Goal: Task Accomplishment & Management: Manage account settings

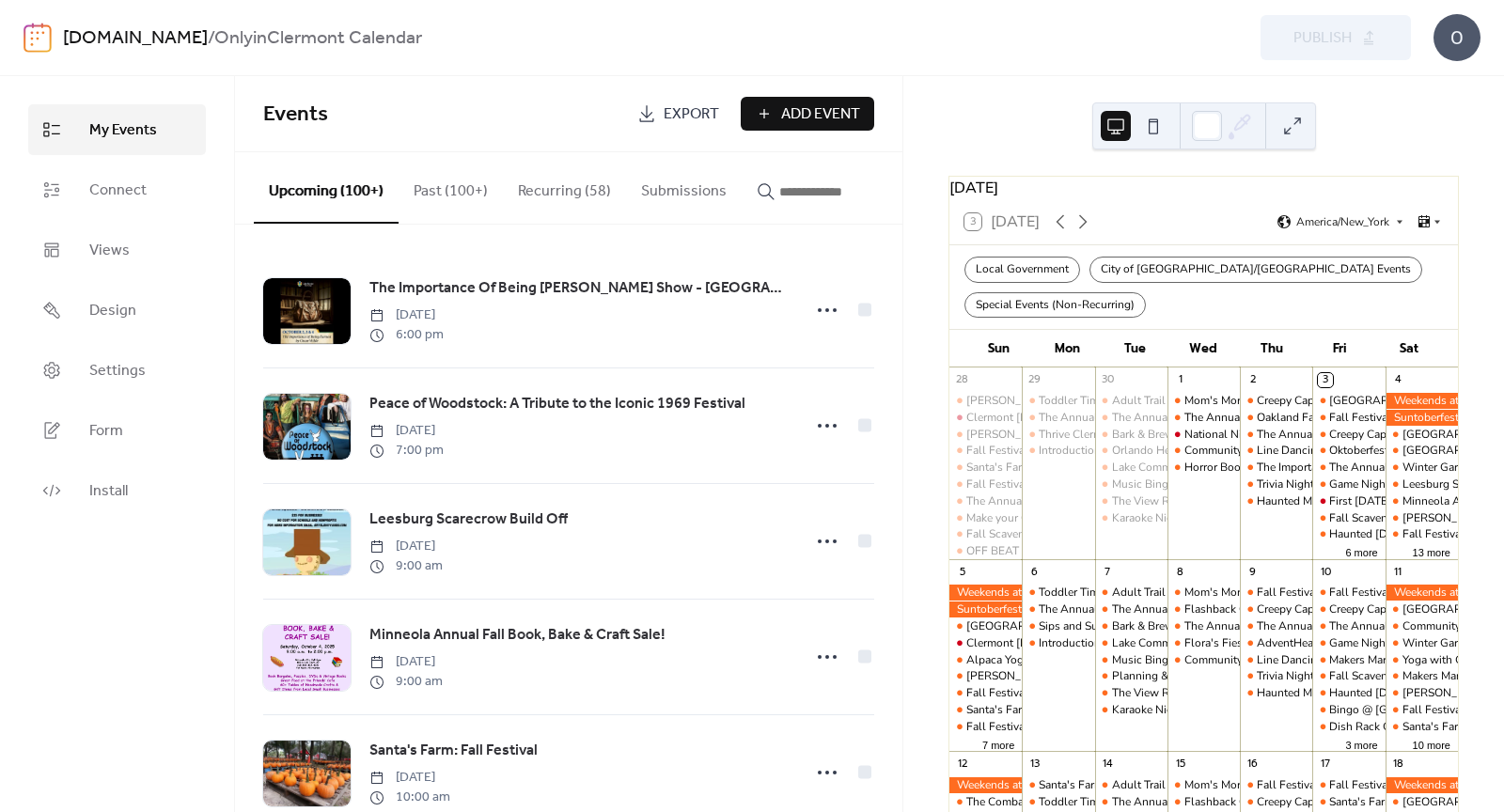
click at [793, 195] on input "button" at bounding box center [836, 192] width 113 height 23
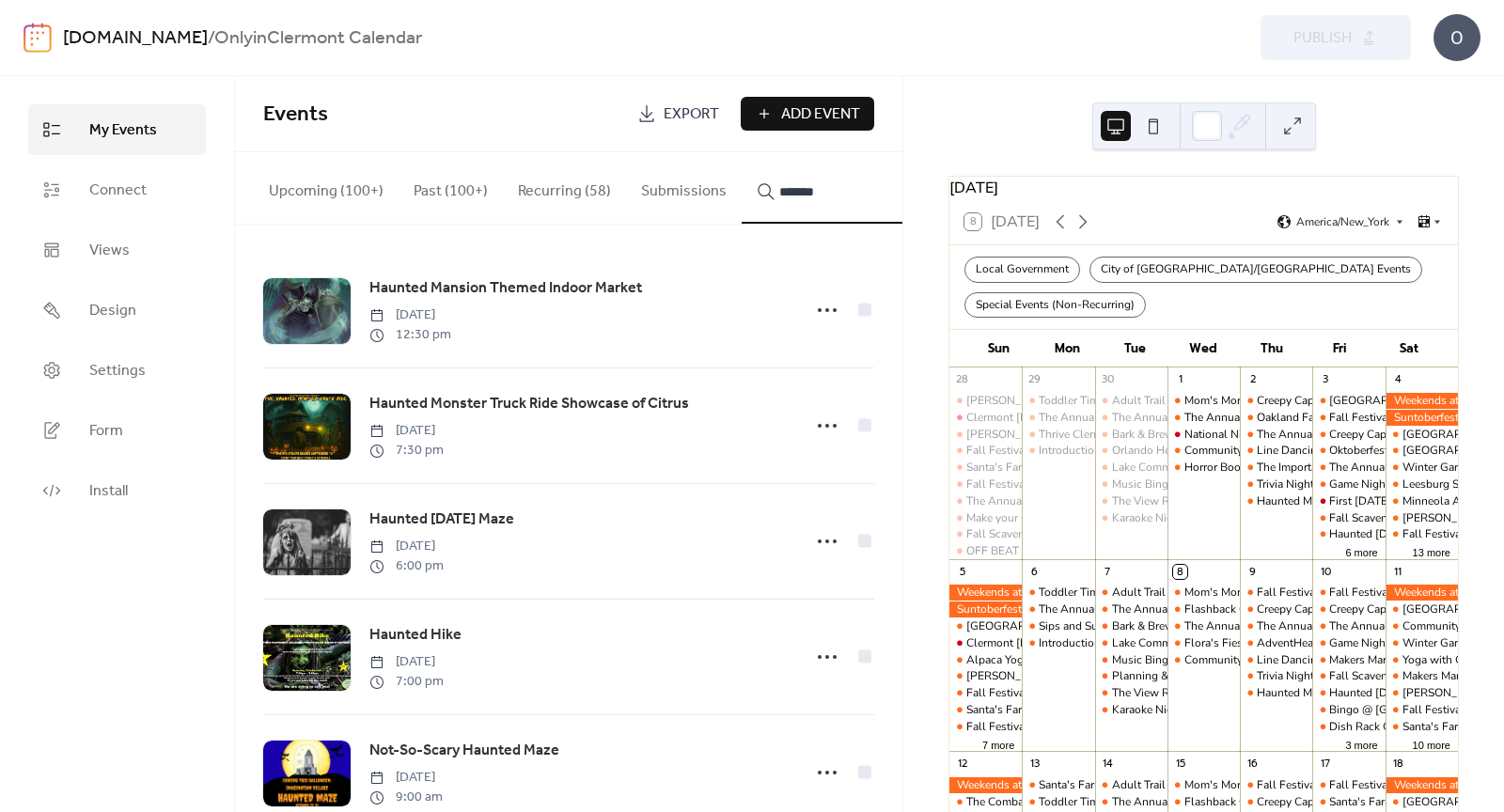
type input "*******"
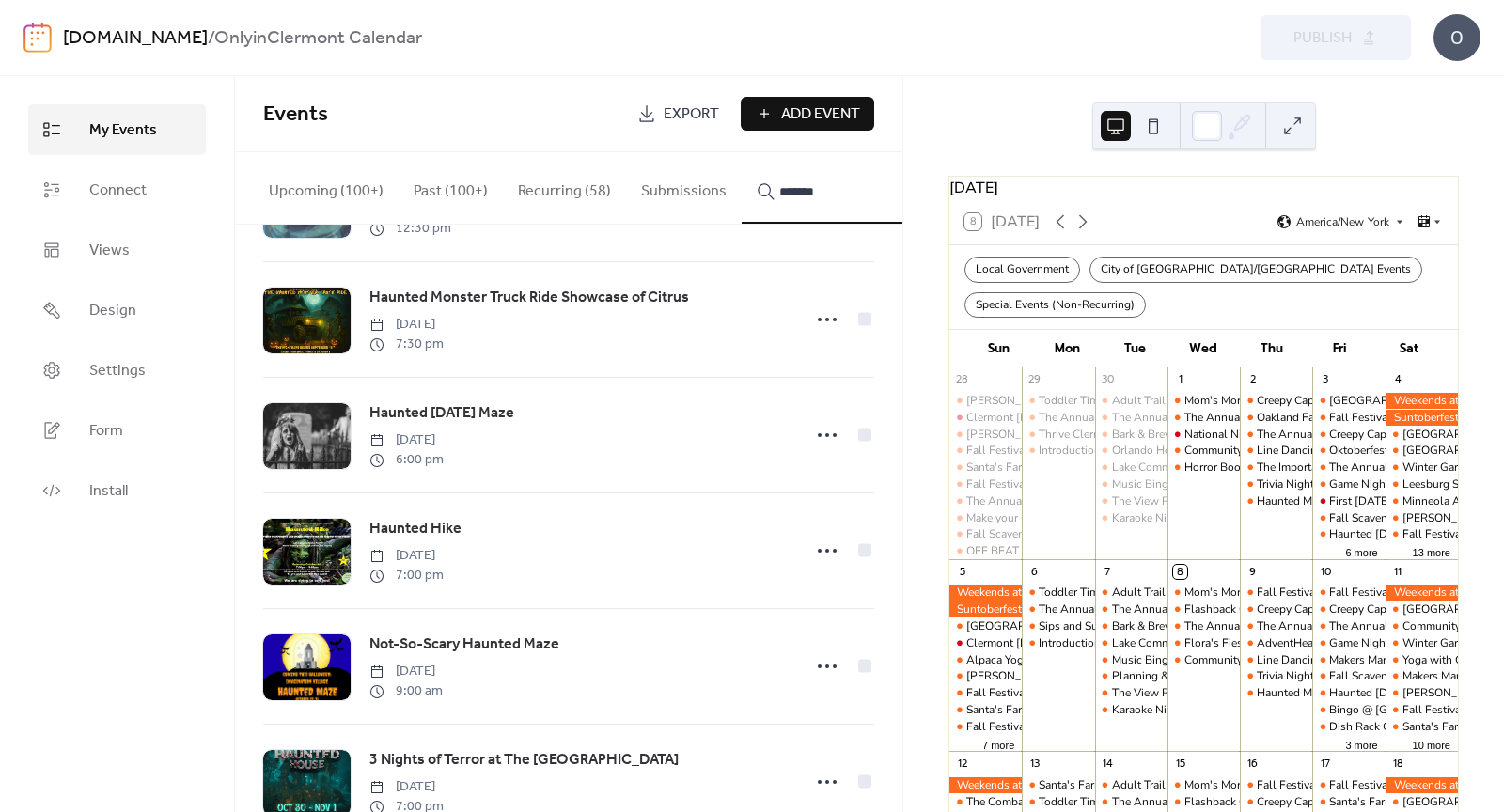
scroll to position [165, 0]
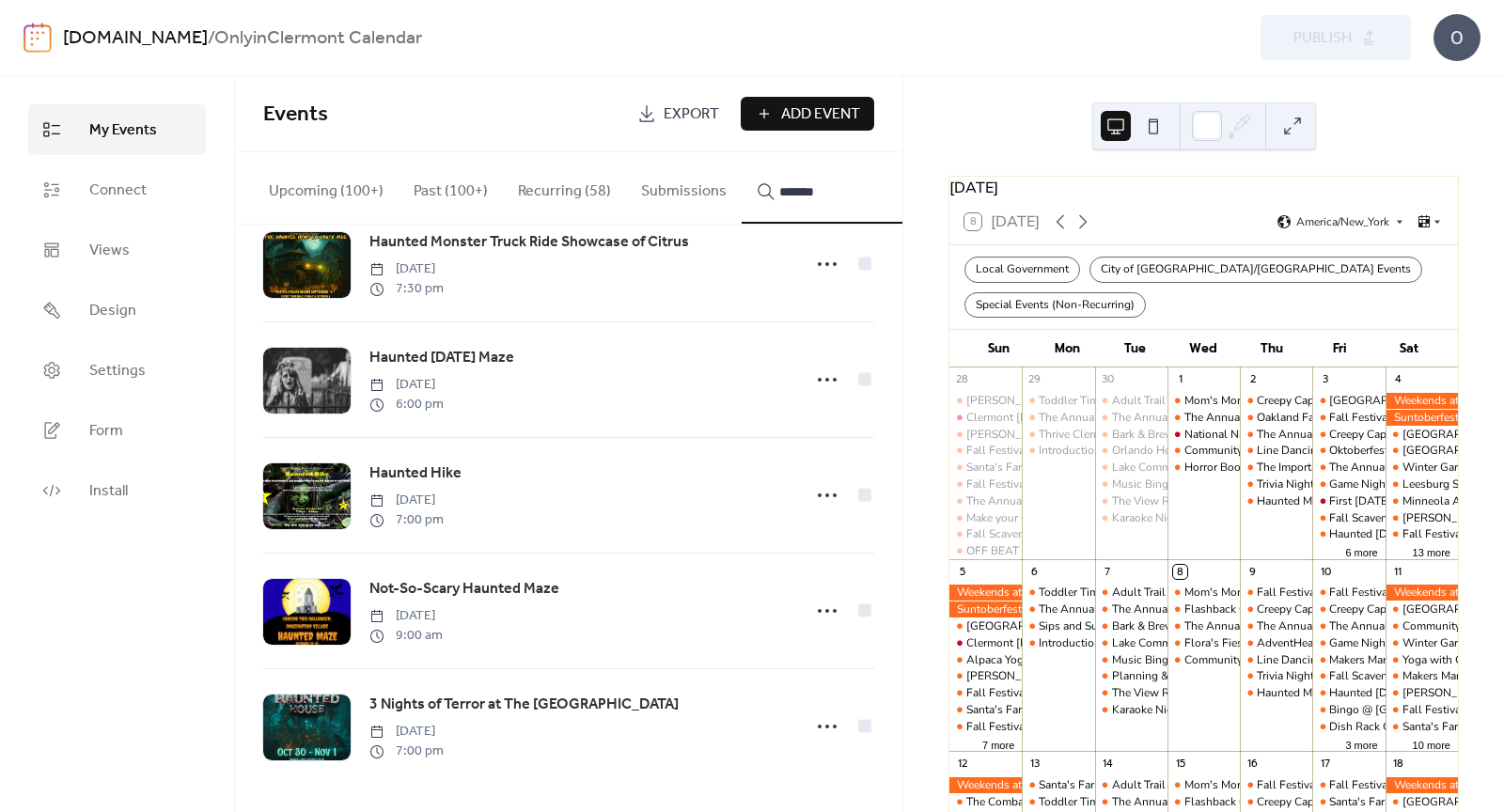
click at [287, 720] on div at bounding box center [306, 727] width 87 height 66
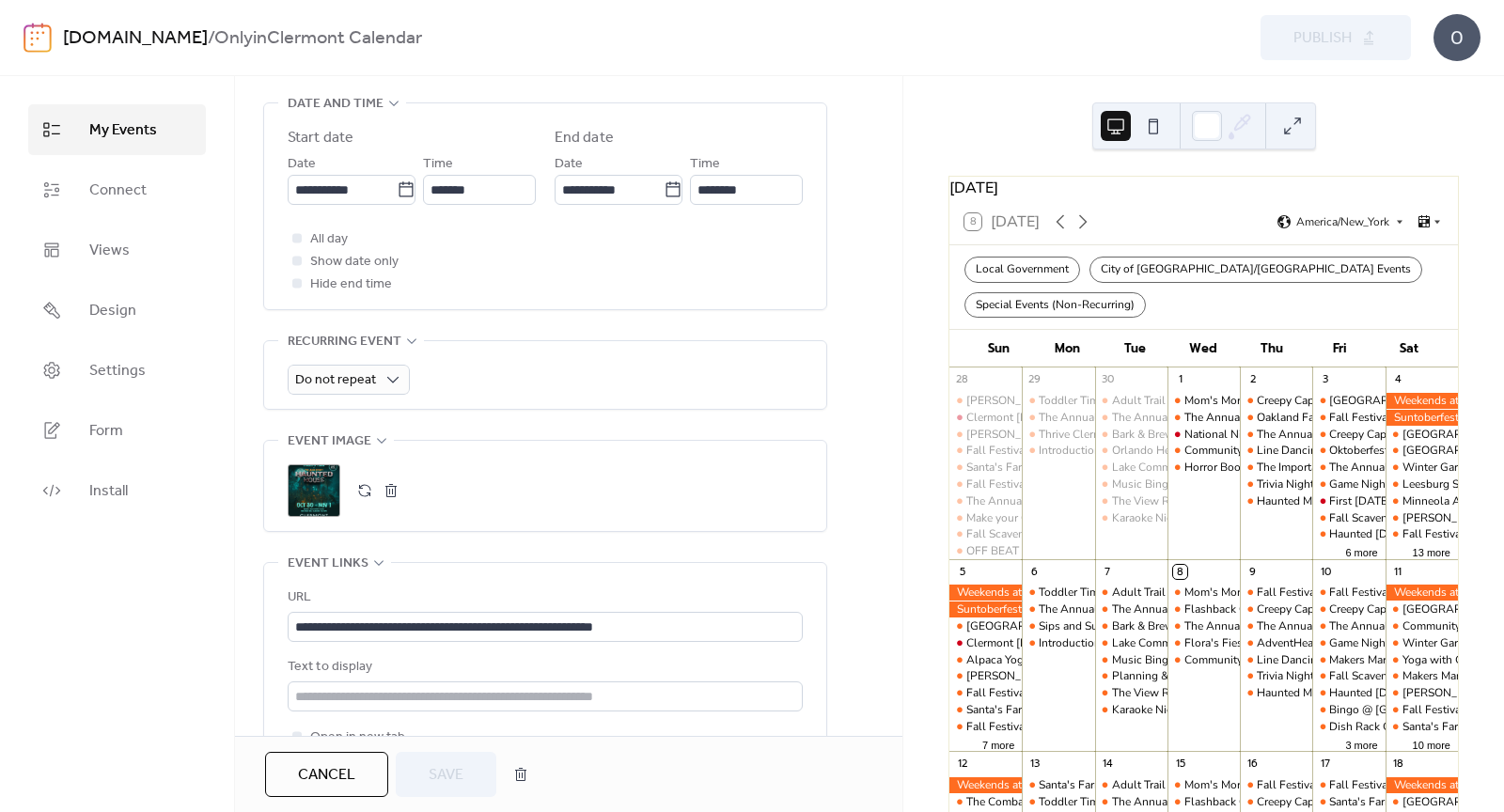
scroll to position [617, 0]
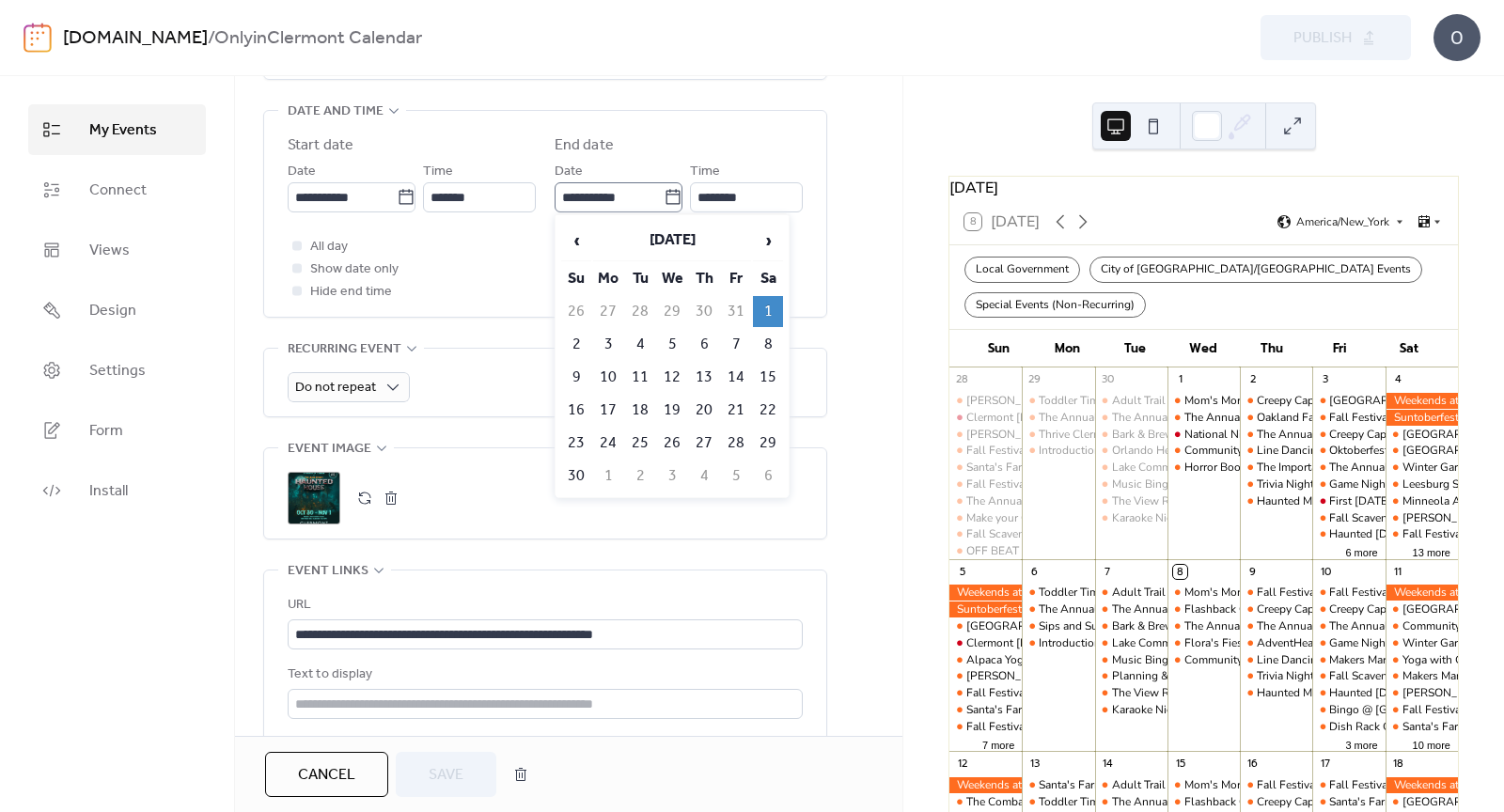
click at [664, 190] on icon at bounding box center [673, 197] width 19 height 19
click at [660, 190] on input "**********" at bounding box center [609, 197] width 109 height 30
click at [774, 234] on span "›" at bounding box center [767, 240] width 28 height 37
click at [569, 222] on span "‹" at bounding box center [576, 240] width 28 height 37
click at [569, 240] on span "‹" at bounding box center [576, 240] width 28 height 37
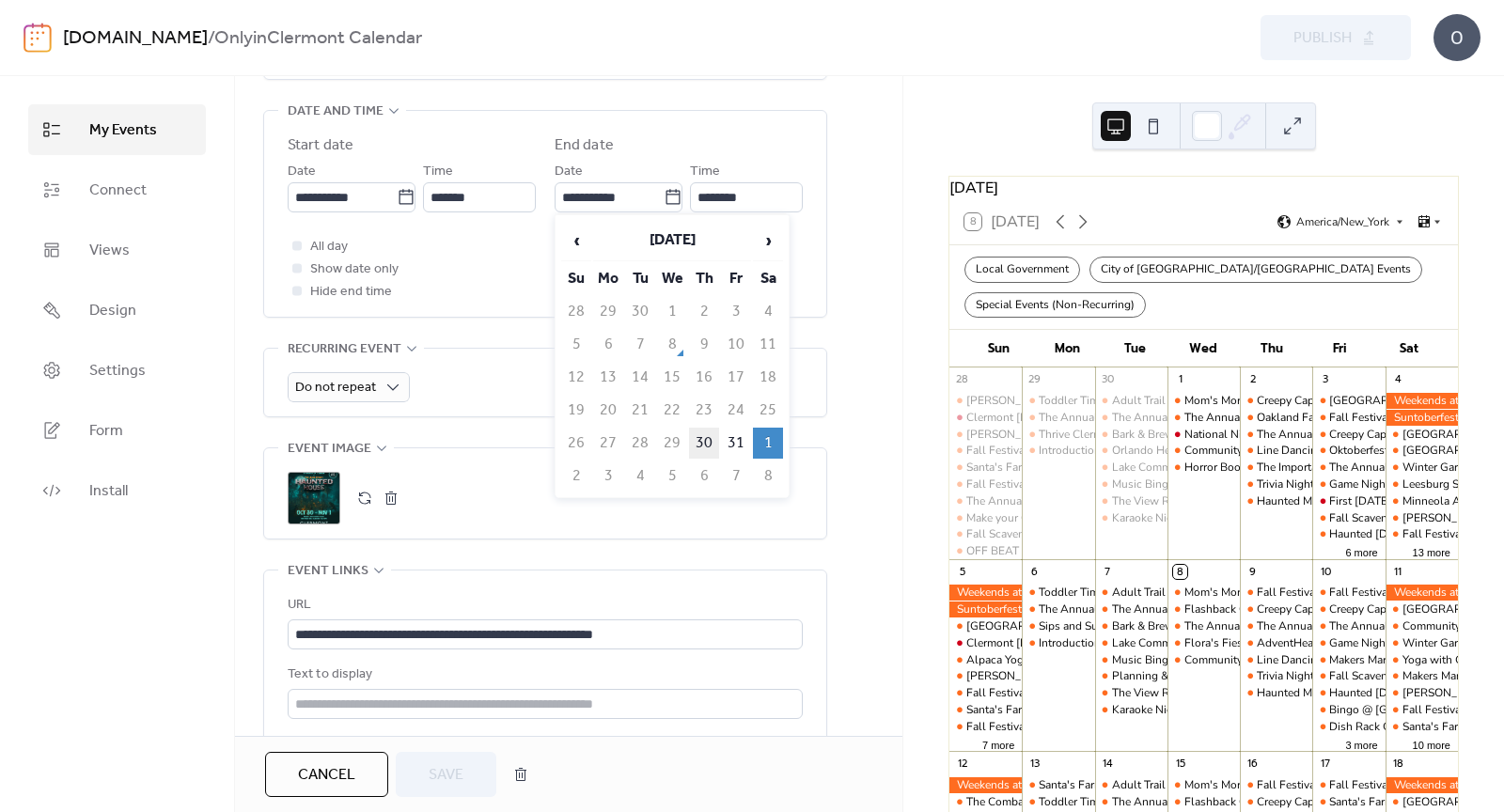
click at [701, 448] on td "30" at bounding box center [704, 443] width 30 height 31
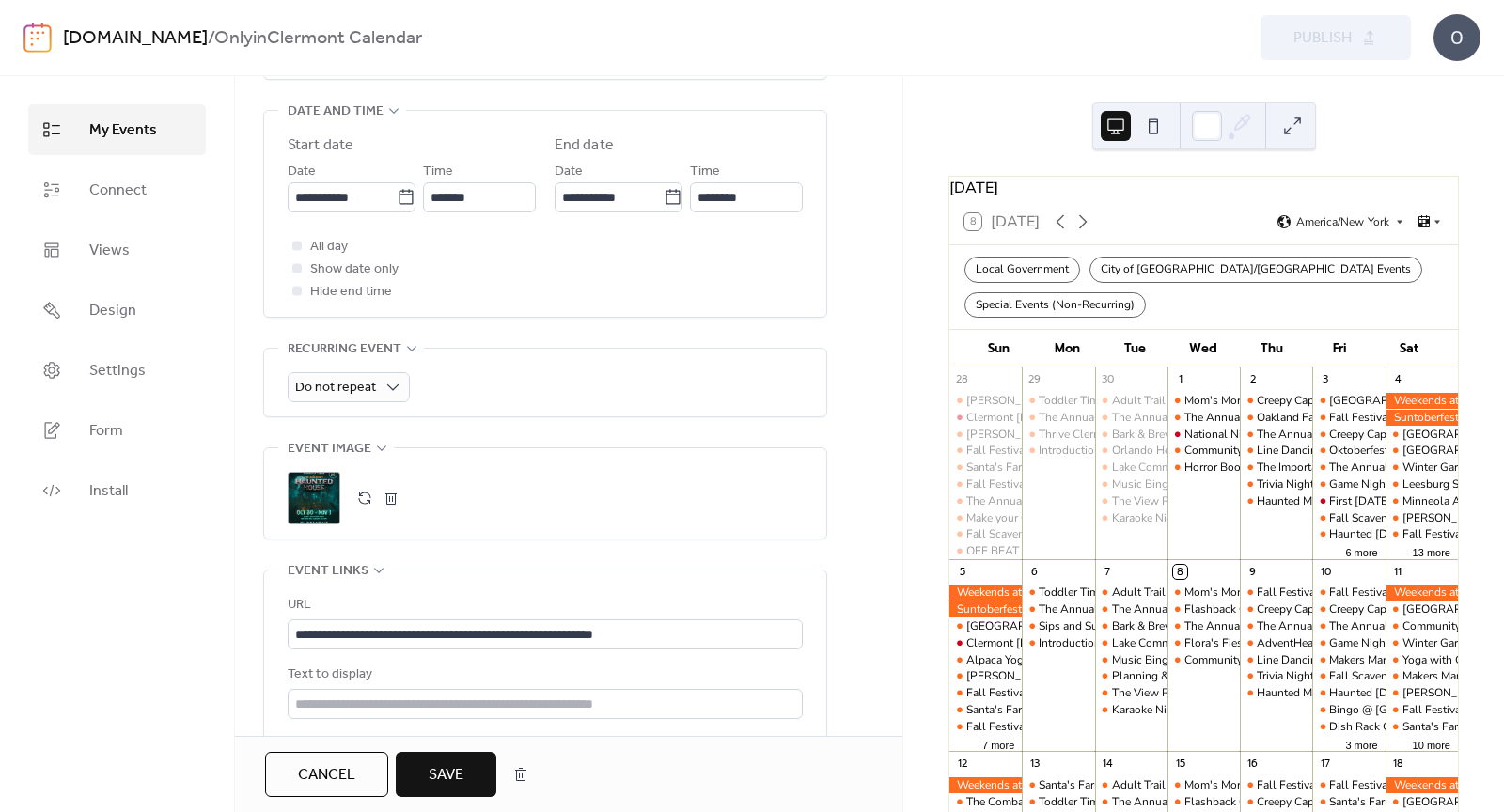
click at [580, 323] on div "**********" at bounding box center [545, 349] width 564 height 1573
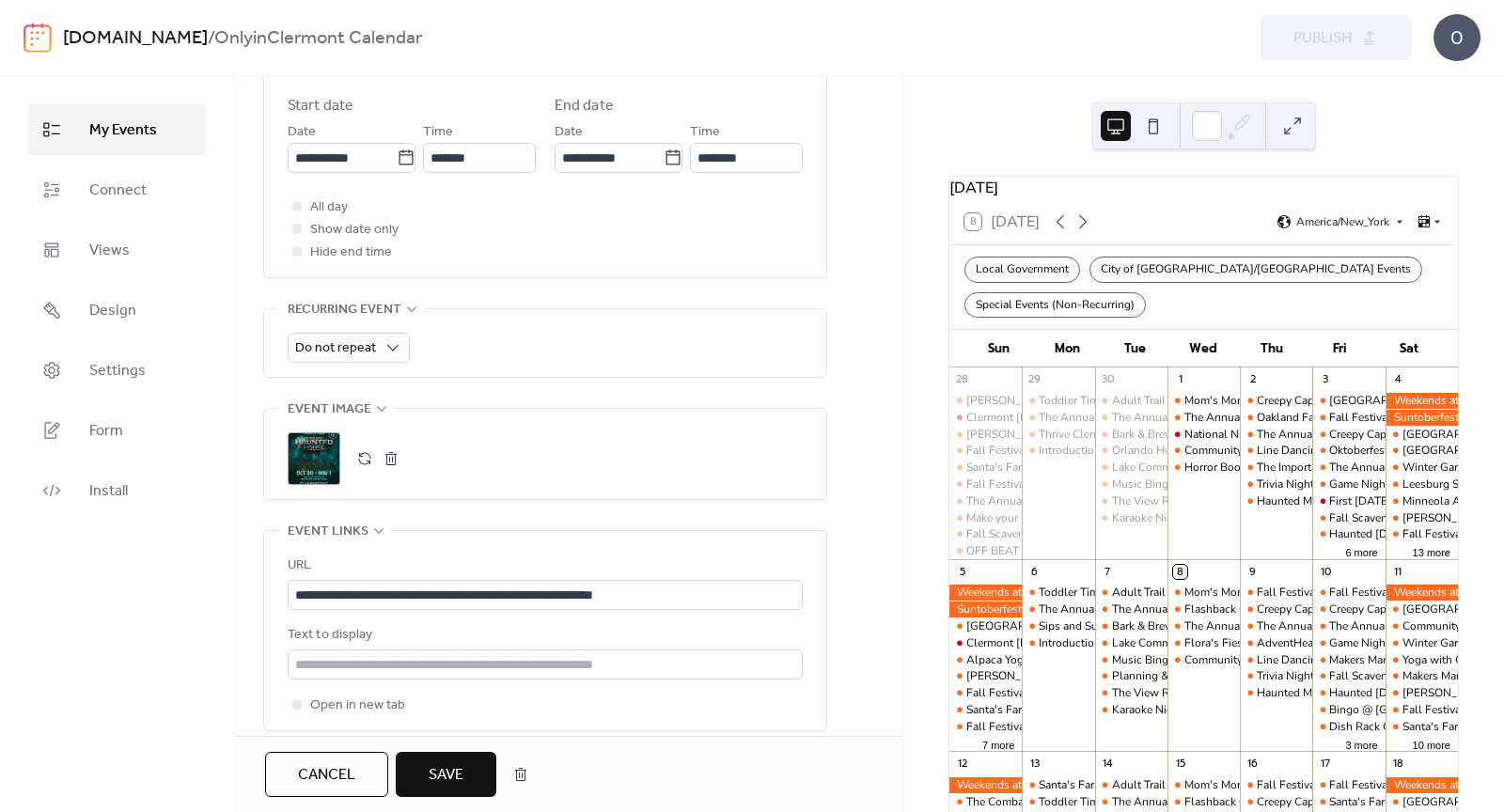
scroll to position [660, 0]
click at [320, 434] on div ";" at bounding box center [314, 455] width 53 height 53
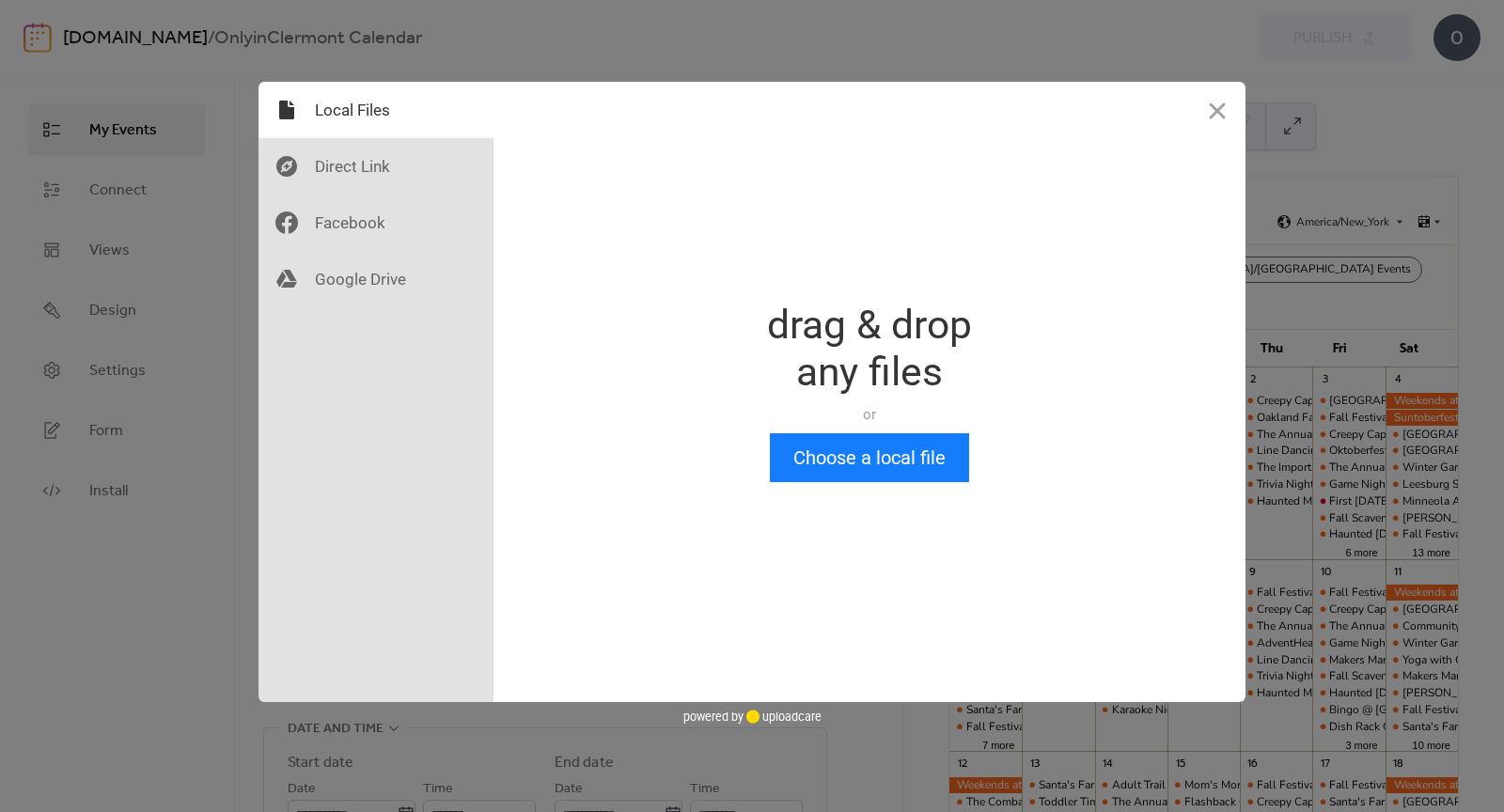
scroll to position [0, 0]
click at [1202, 133] on button "Close" at bounding box center [1217, 109] width 57 height 57
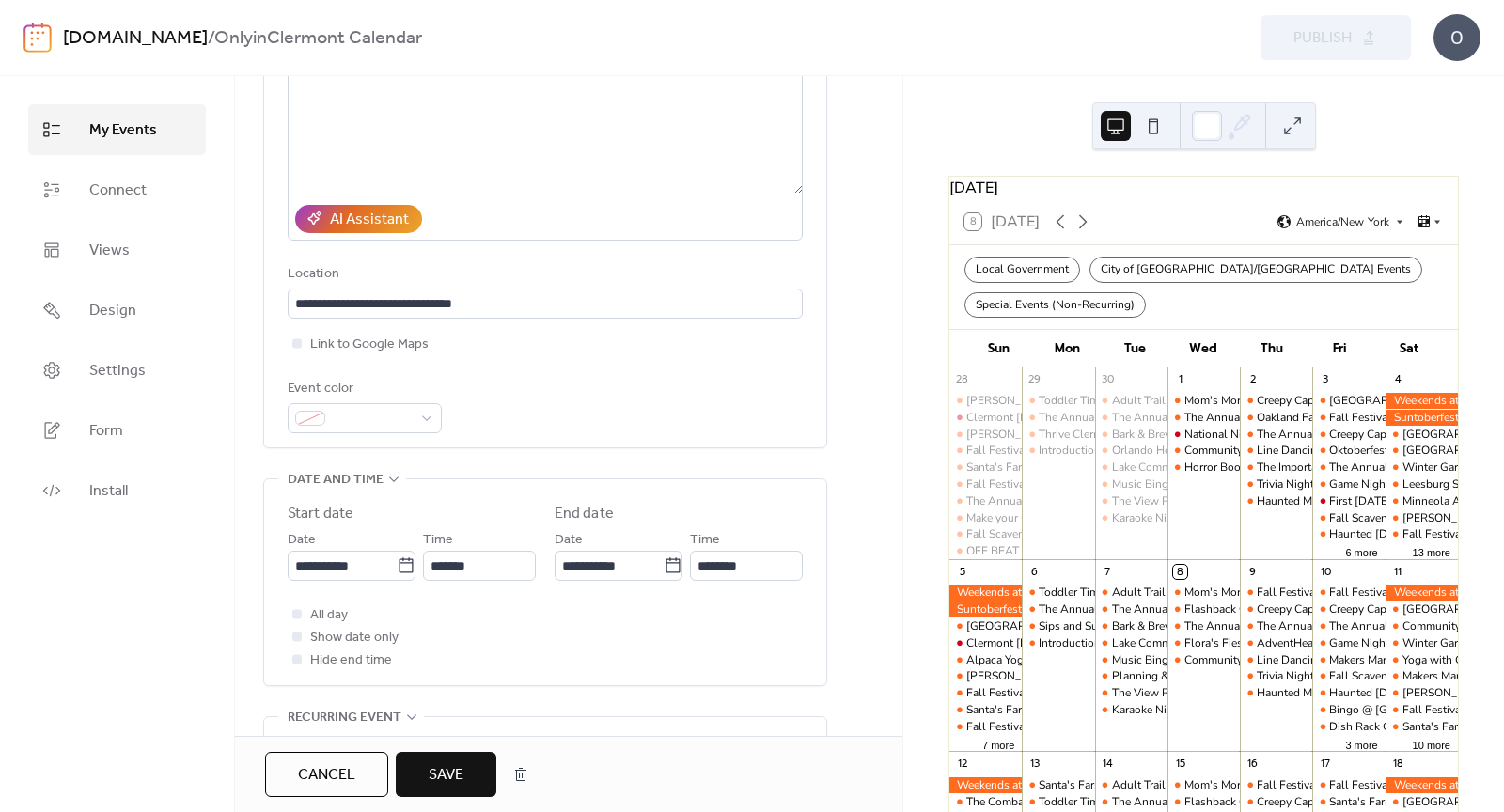
scroll to position [256, 0]
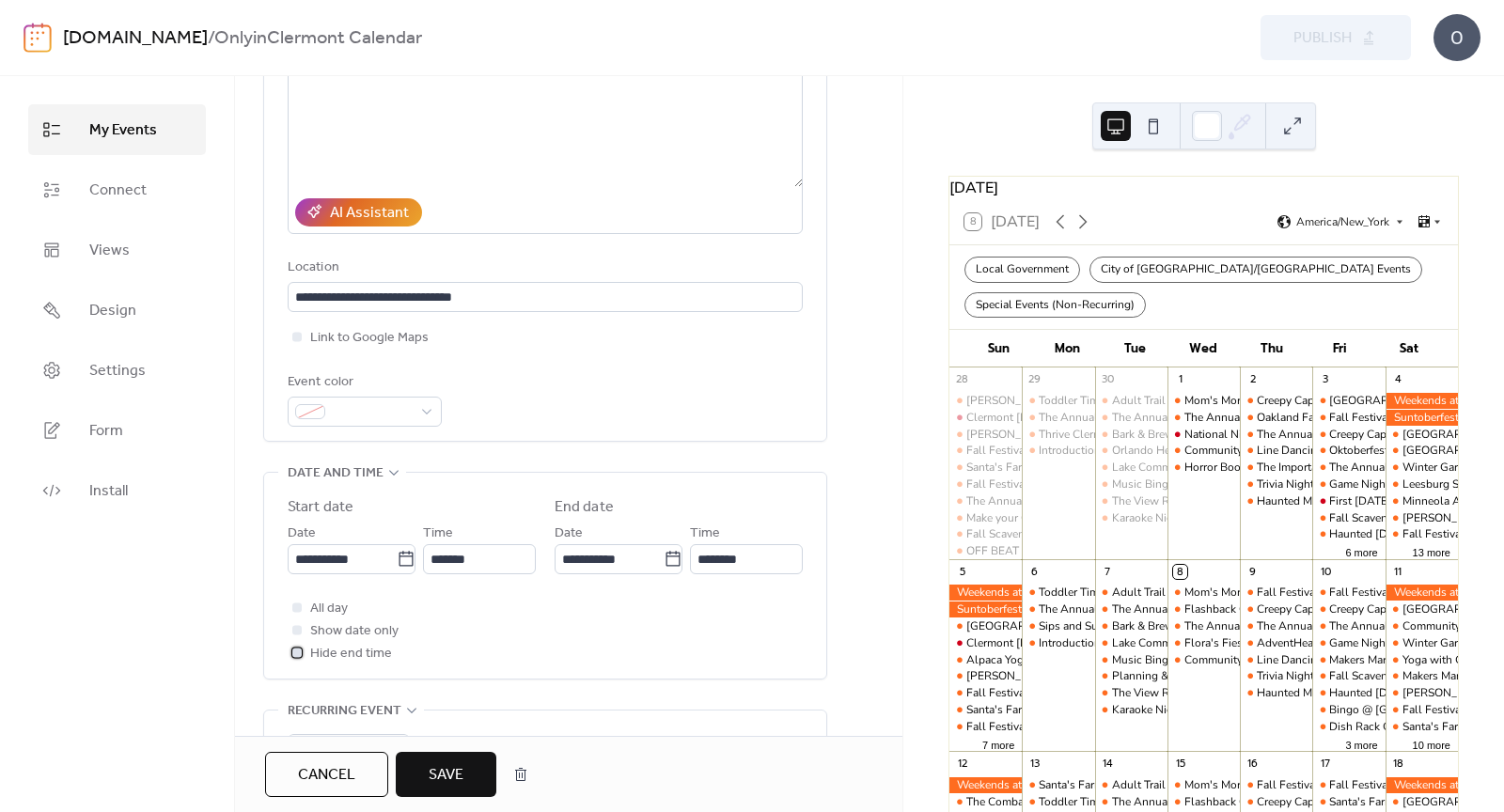
click at [346, 654] on span "Hide end time" at bounding box center [350, 655] width 82 height 23
click at [669, 563] on icon at bounding box center [672, 558] width 14 height 15
click at [664, 563] on input "**********" at bounding box center [609, 559] width 109 height 30
click at [773, 298] on span "›" at bounding box center [767, 290] width 28 height 37
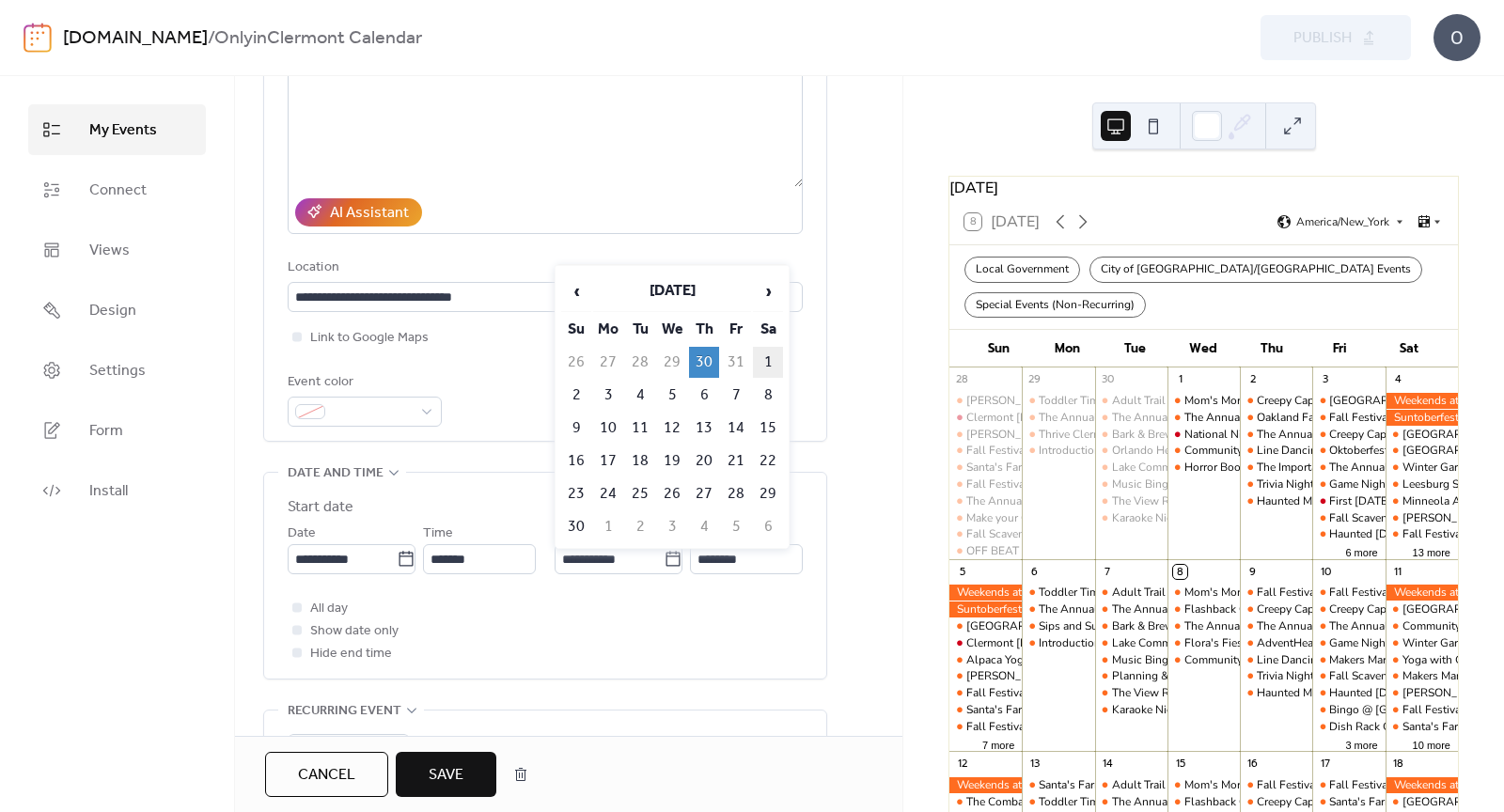
click at [758, 354] on td "1" at bounding box center [767, 362] width 30 height 31
type input "**********"
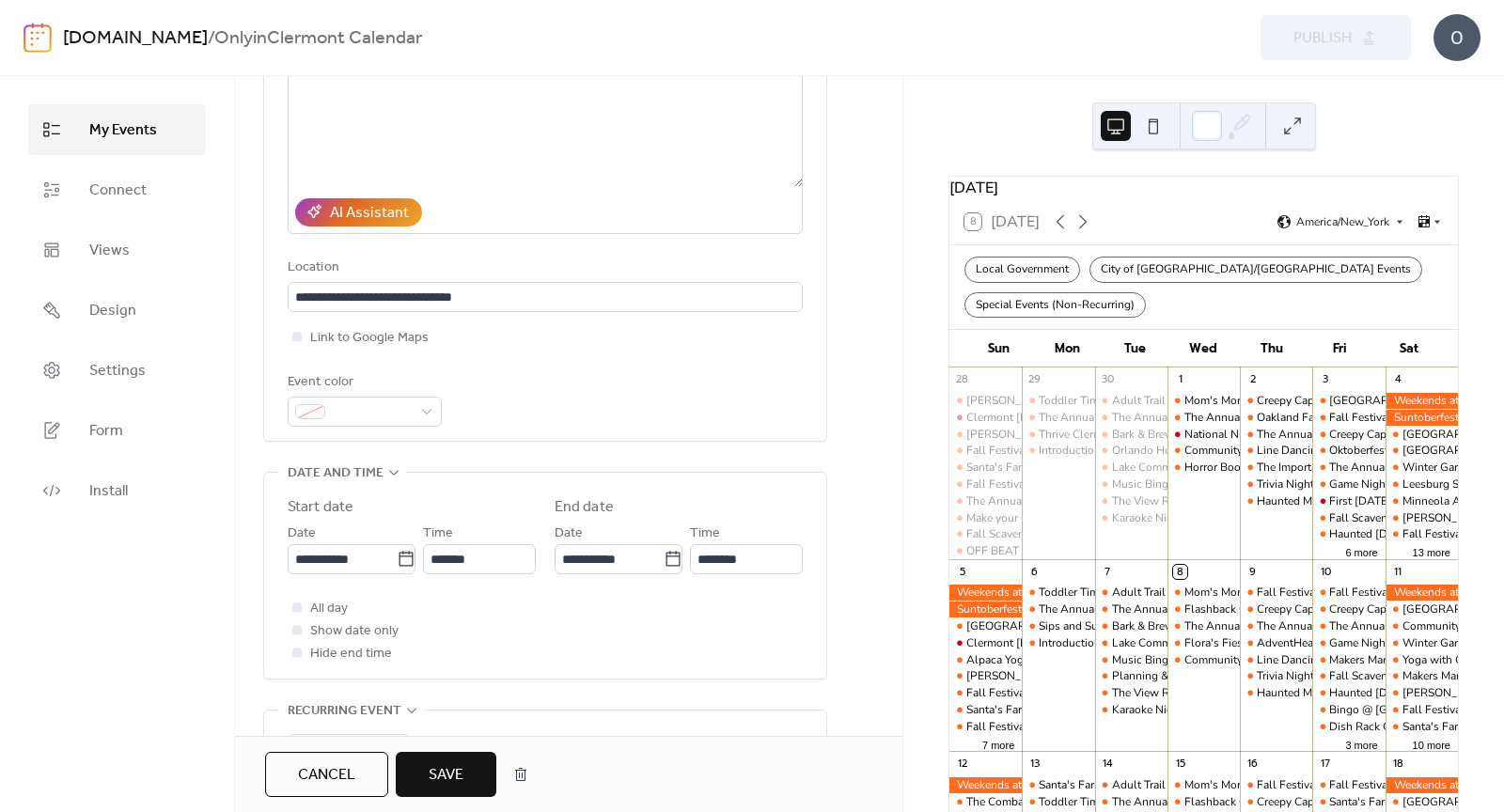
click at [325, 620] on span "Show date only" at bounding box center [354, 632] width 88 height 23
click at [326, 629] on span "Show date only" at bounding box center [354, 632] width 88 height 23
click at [297, 625] on div at bounding box center [297, 630] width 10 height 10
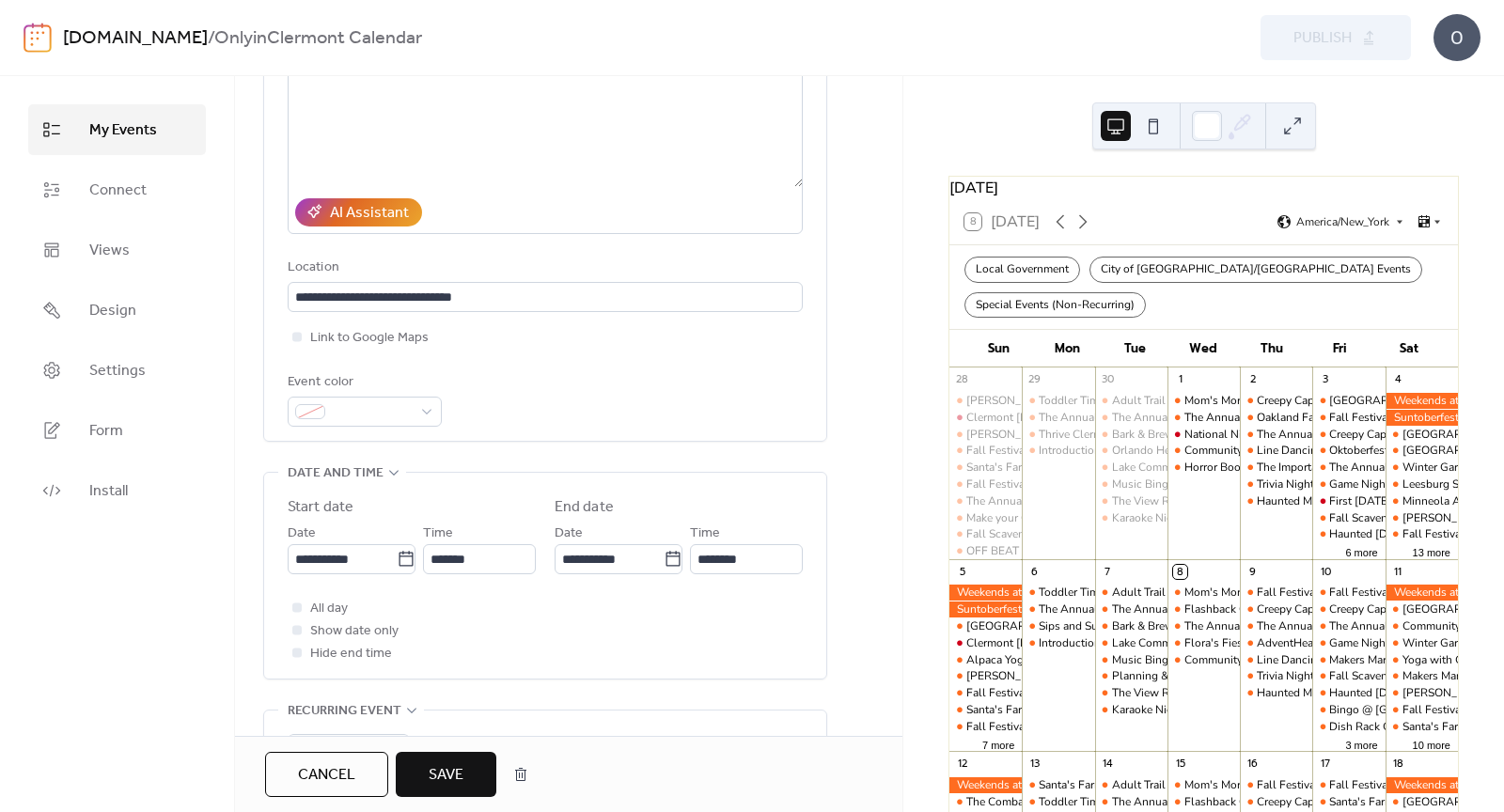
click at [297, 625] on div at bounding box center [297, 630] width 10 height 10
click at [297, 647] on div at bounding box center [297, 652] width 10 height 10
click at [294, 626] on div at bounding box center [297, 630] width 10 height 10
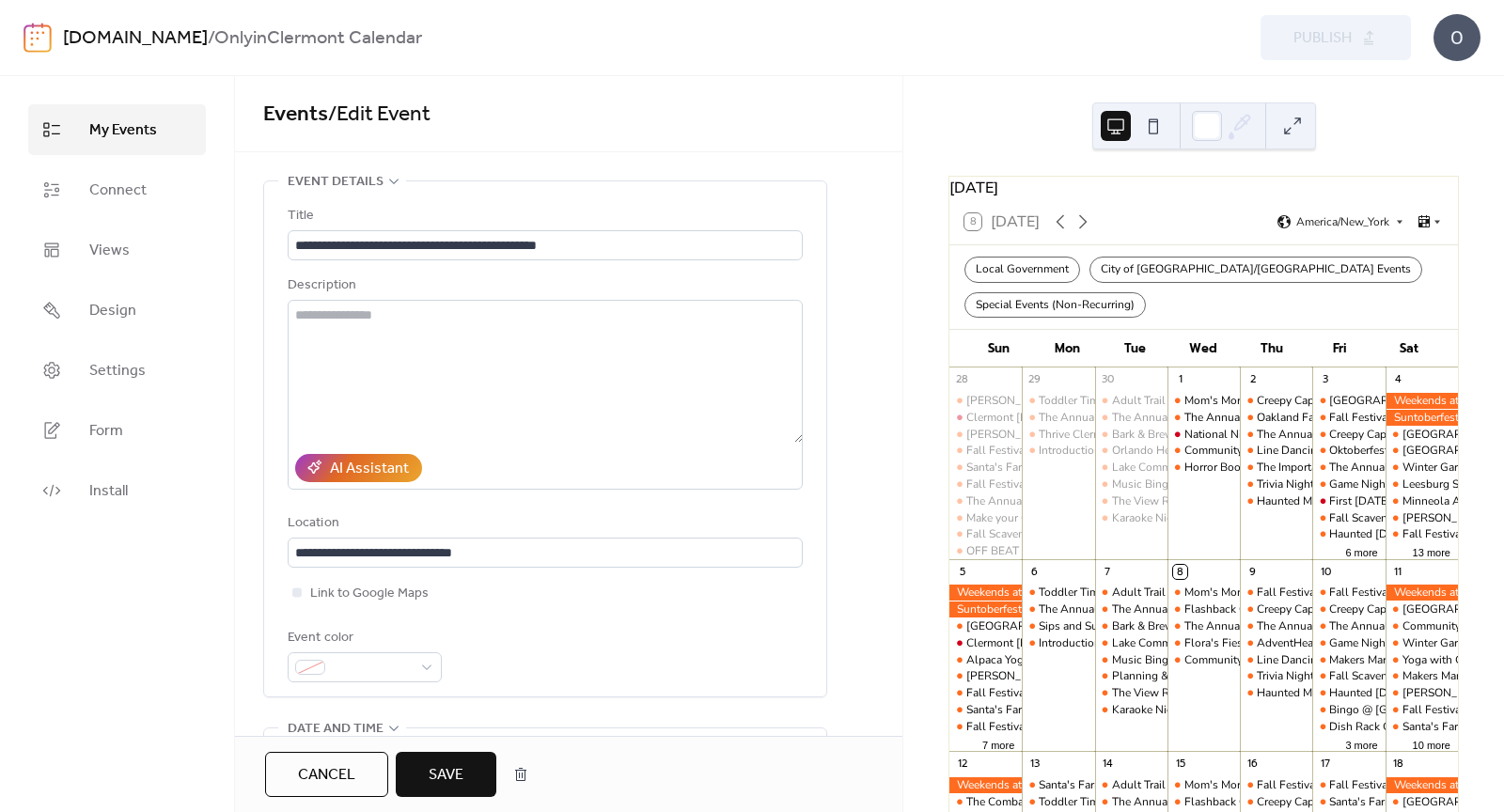
scroll to position [874, 0]
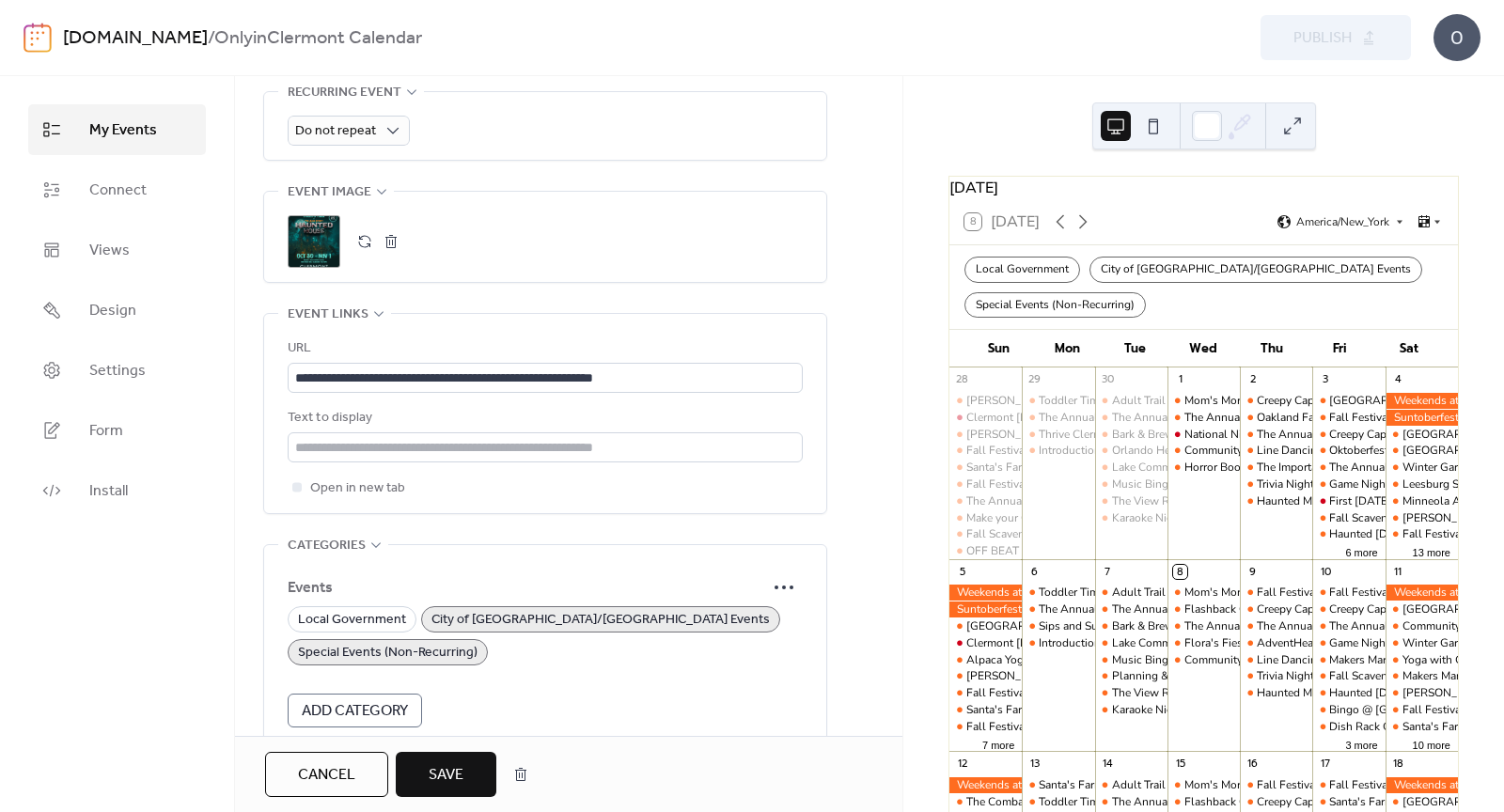
click at [310, 258] on div ";" at bounding box center [314, 241] width 53 height 53
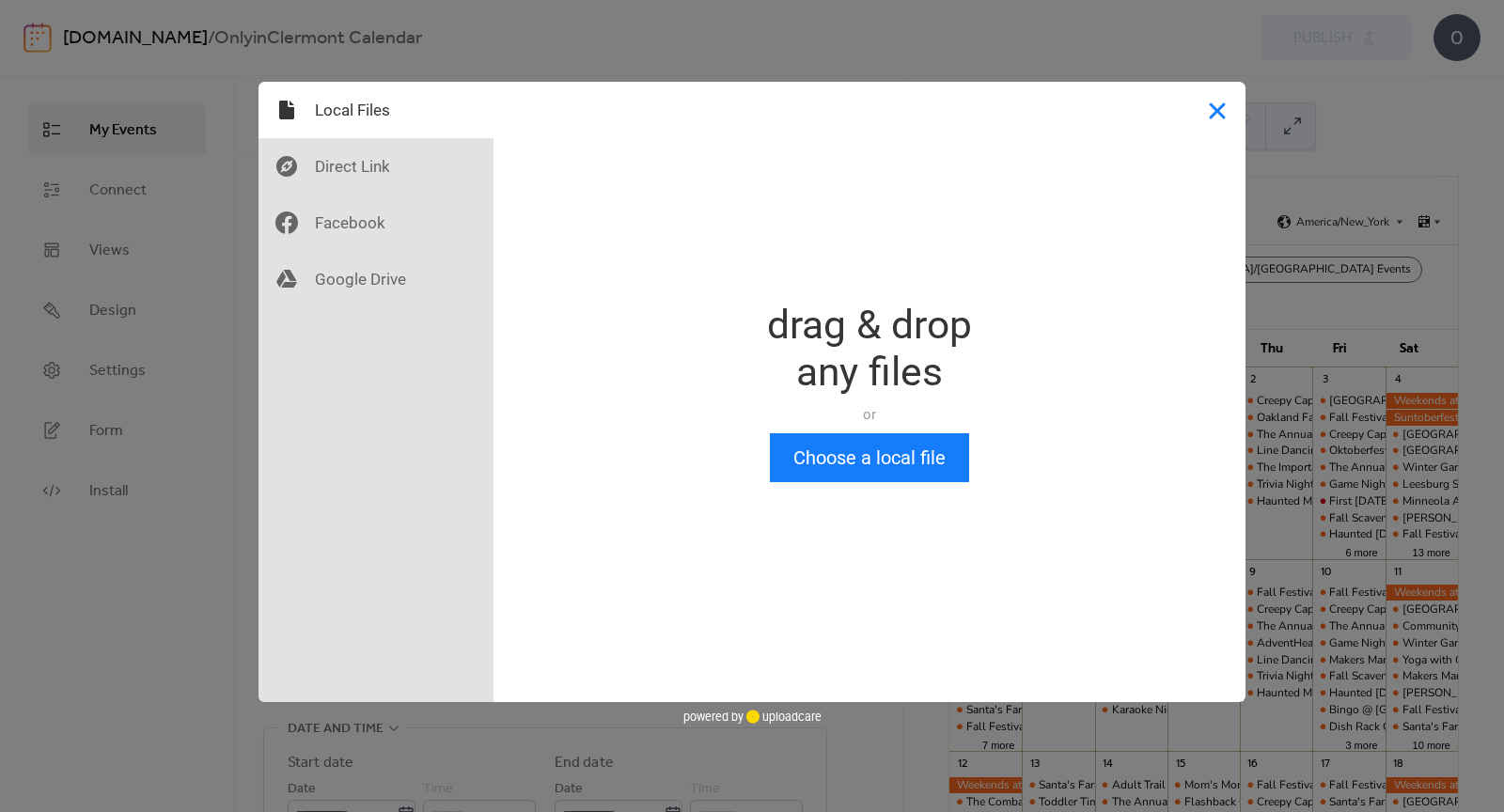
click at [1205, 119] on button "Close" at bounding box center [1217, 109] width 57 height 57
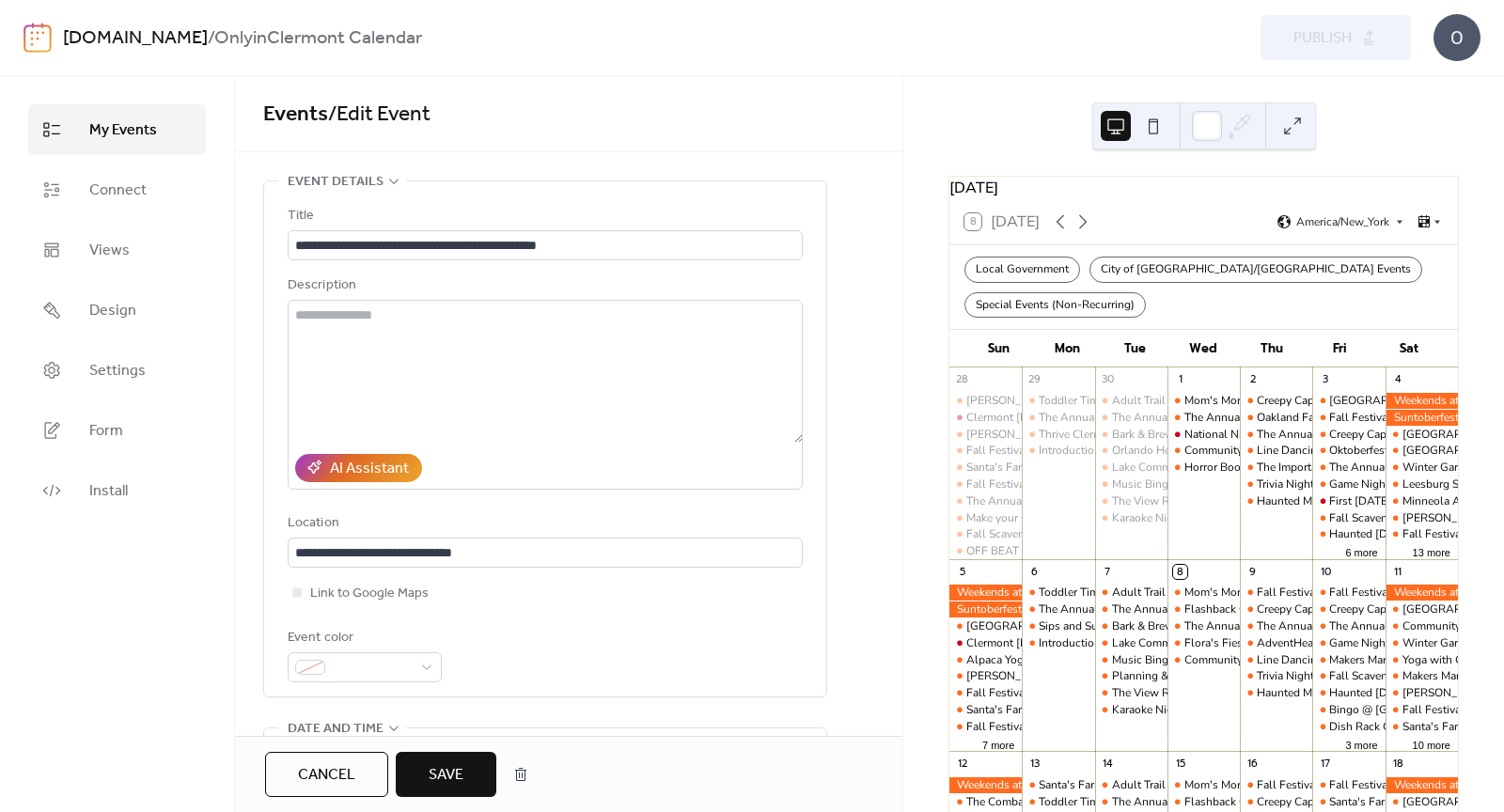
click at [461, 758] on button "Save" at bounding box center [446, 774] width 101 height 45
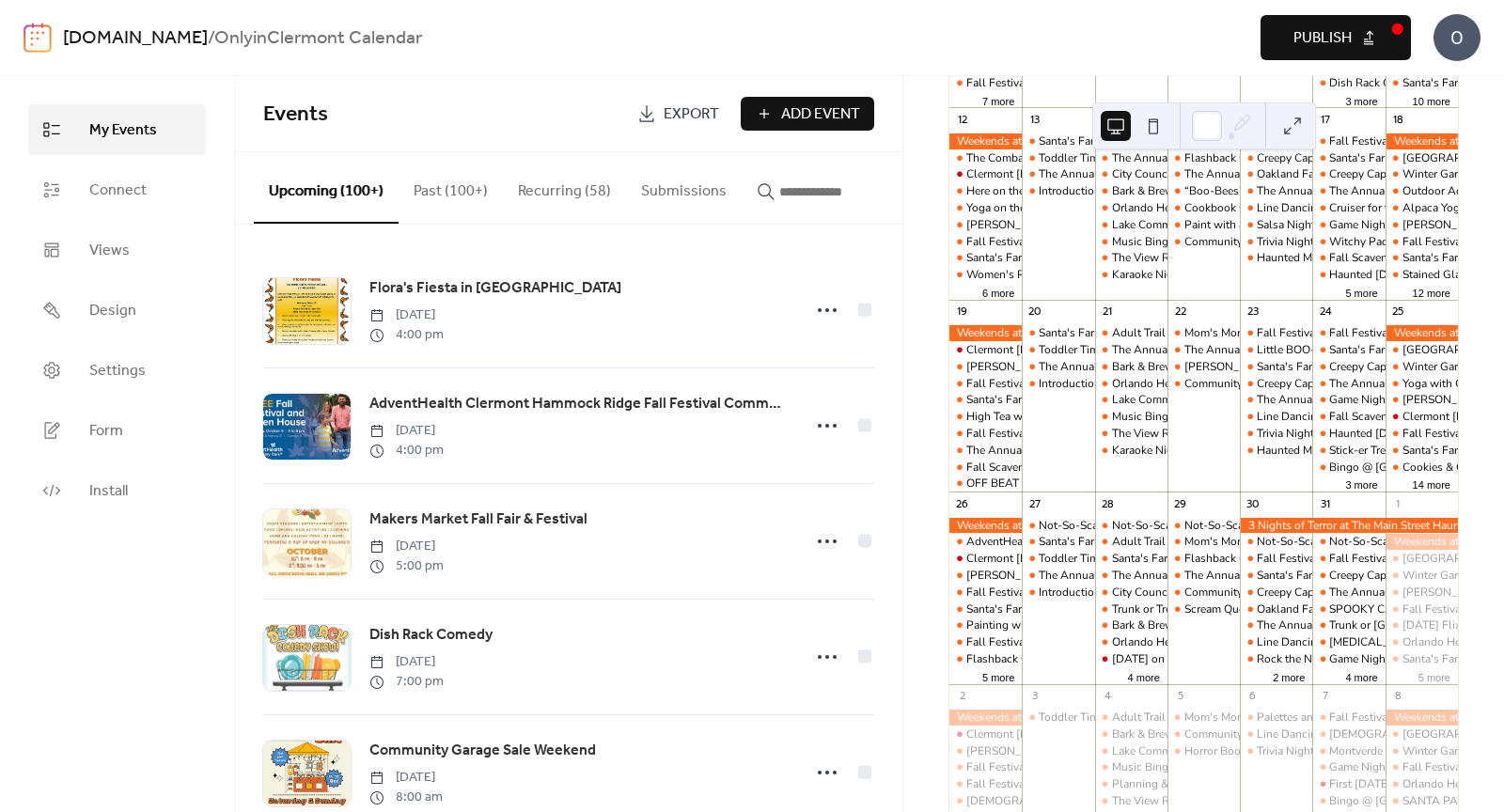
scroll to position [646, 0]
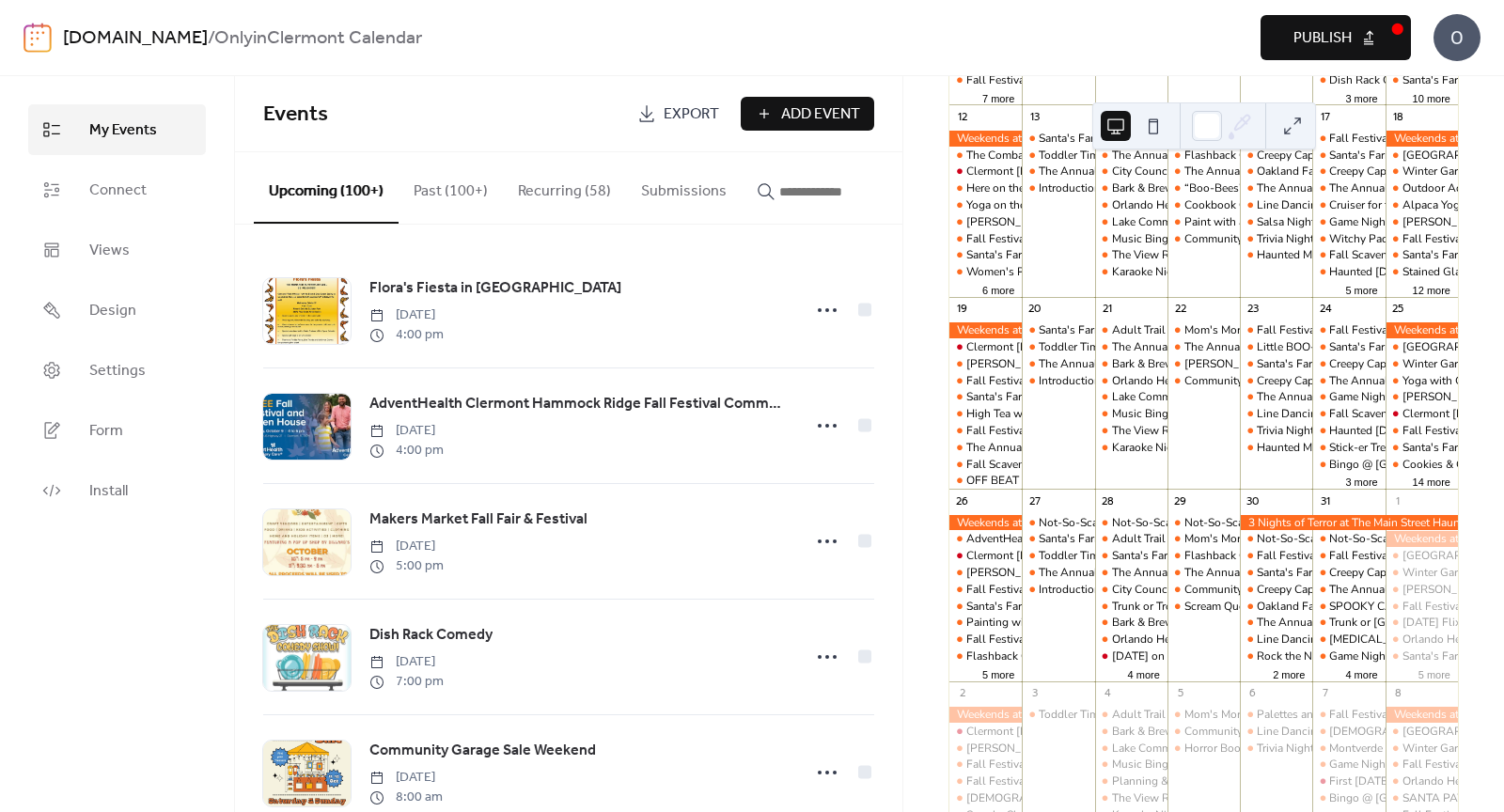
click at [1254, 531] on div at bounding box center [1349, 522] width 218 height 16
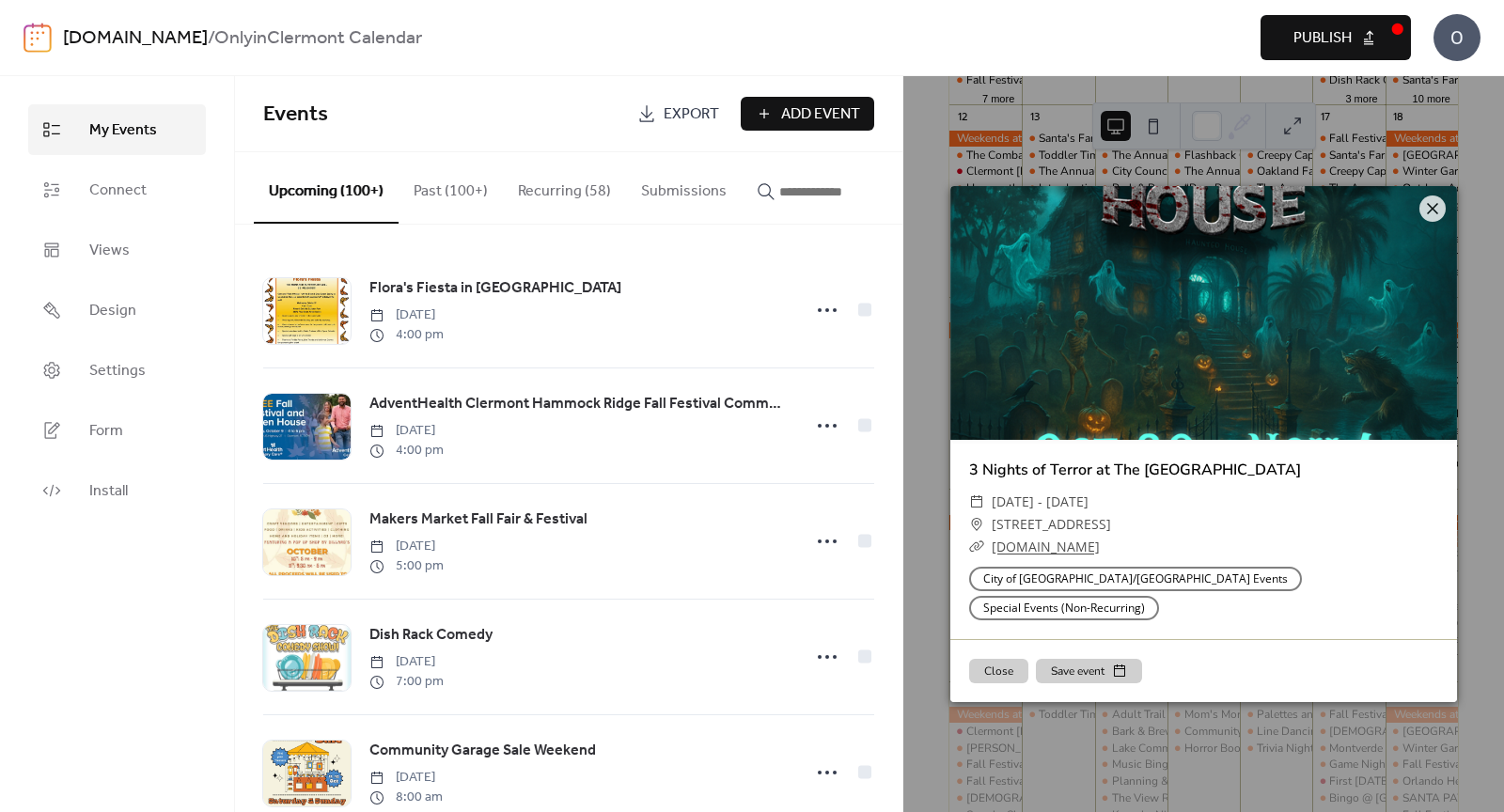
click at [1122, 424] on div at bounding box center [1204, 313] width 506 height 254
click at [780, 195] on input "button" at bounding box center [836, 192] width 113 height 23
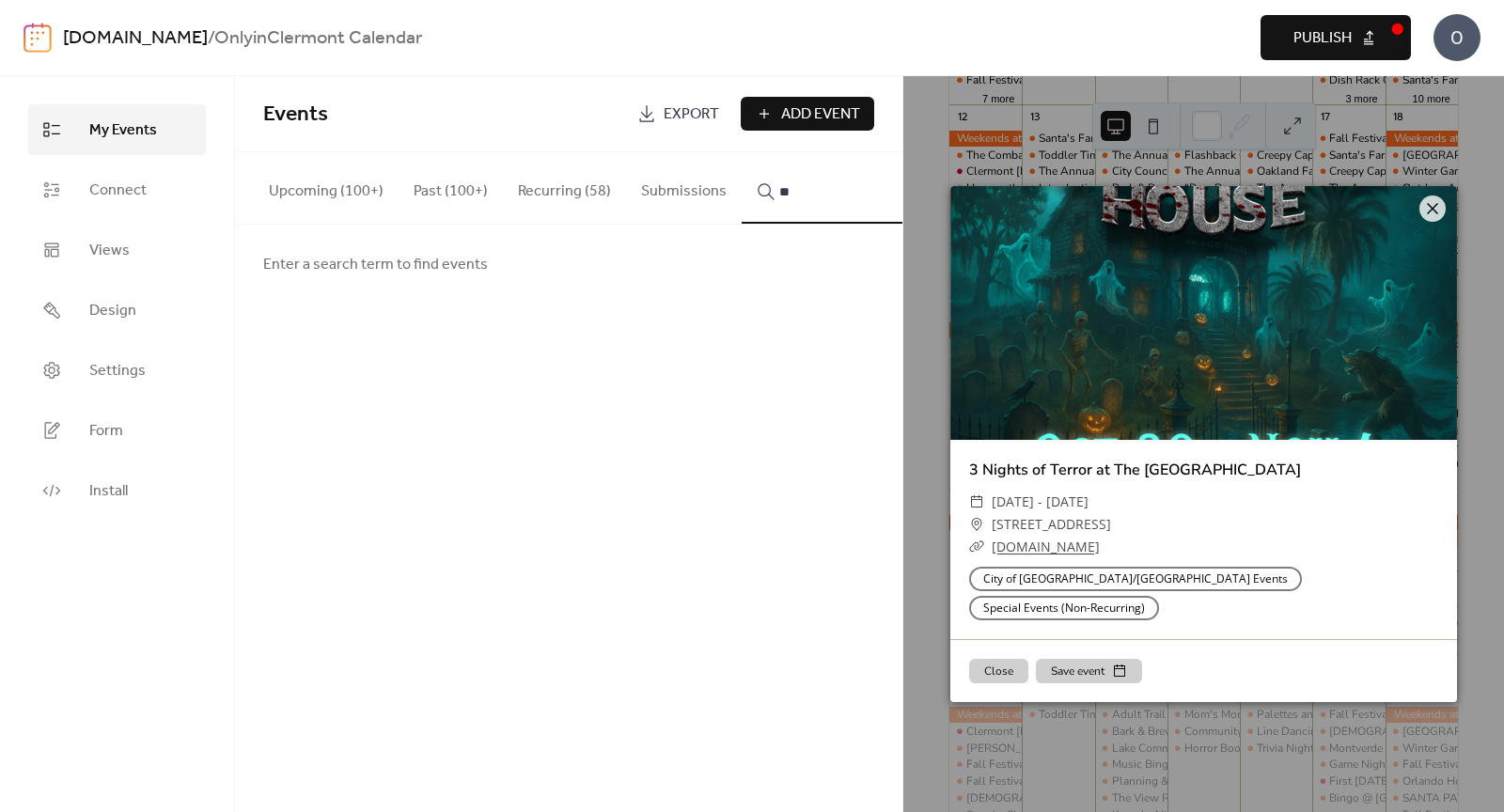
click at [741, 152] on button "*" at bounding box center [824, 188] width 166 height 72
type input "*******"
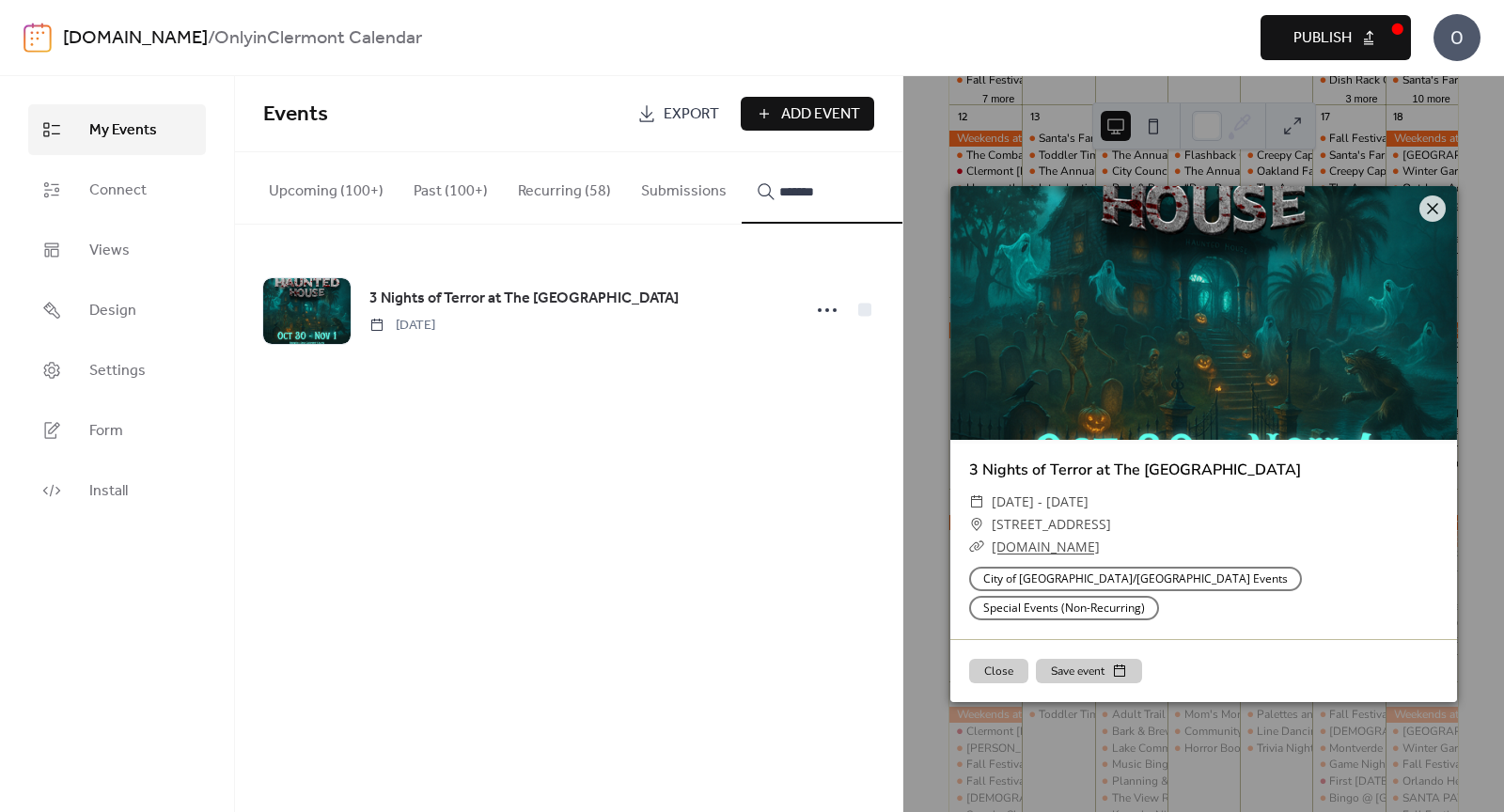
click at [555, 309] on span "3 Nights of Terror at The [GEOGRAPHIC_DATA]" at bounding box center [524, 299] width 310 height 23
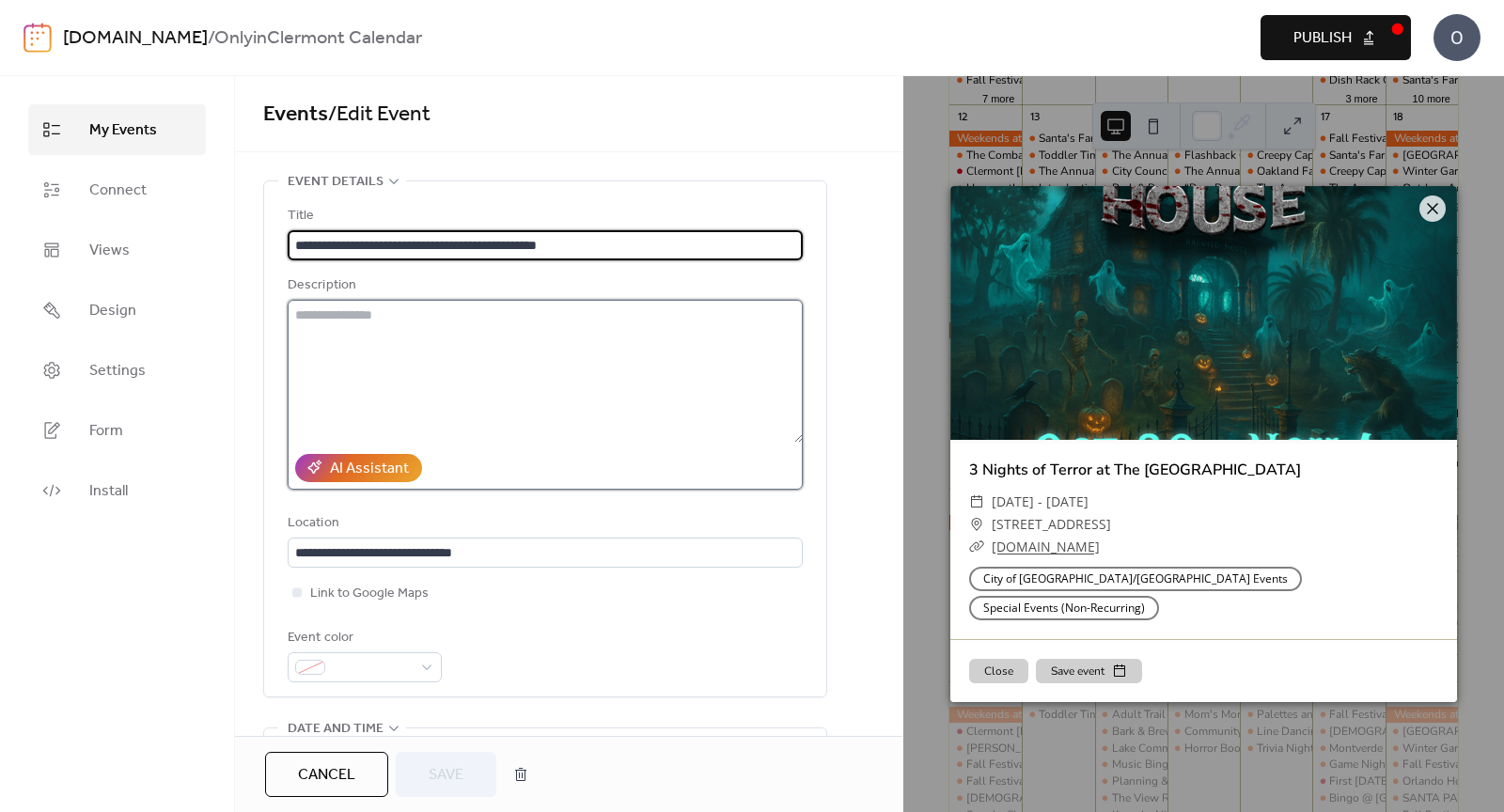
click at [535, 330] on textarea at bounding box center [545, 371] width 515 height 143
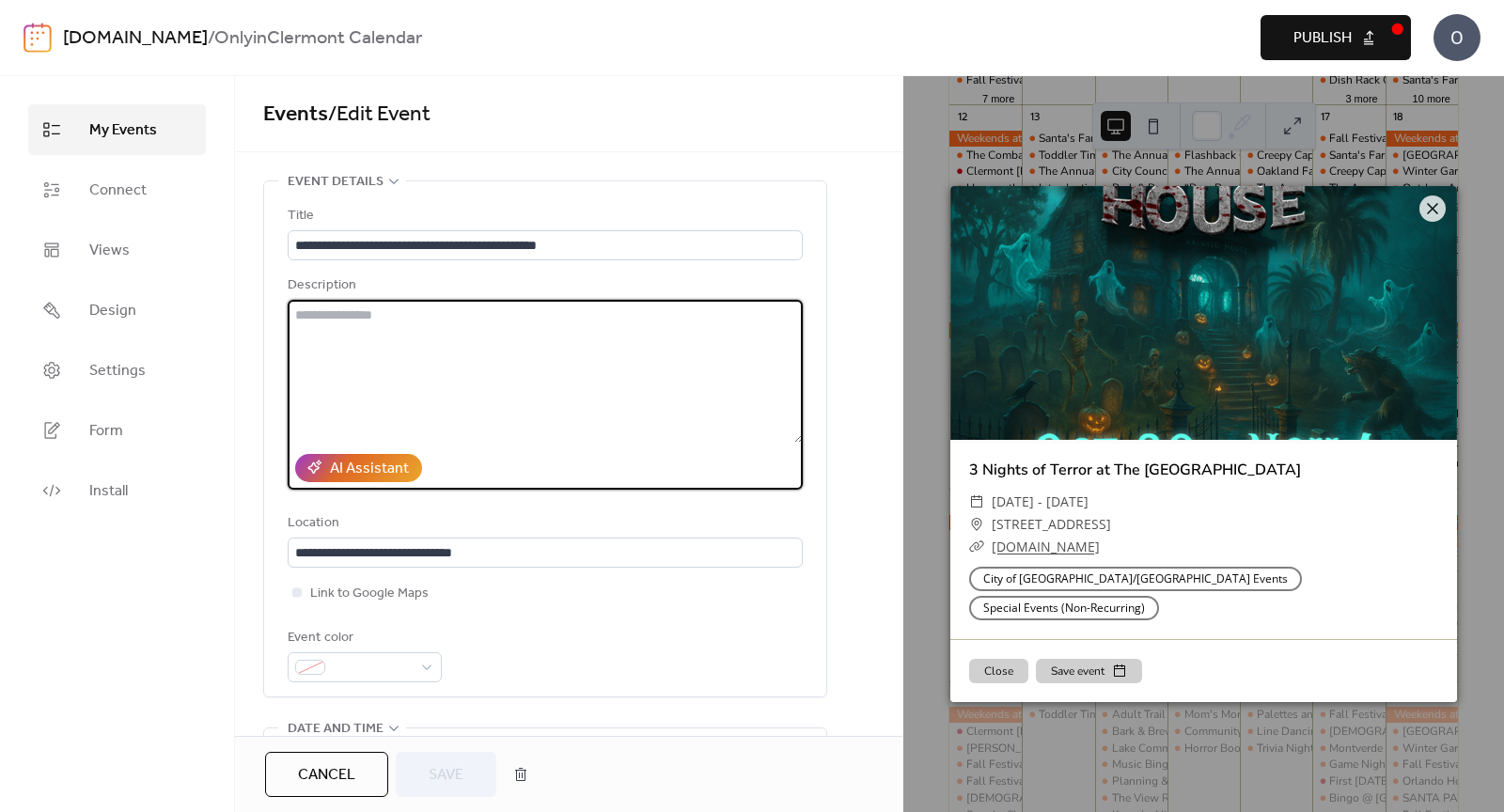
paste textarea "**********"
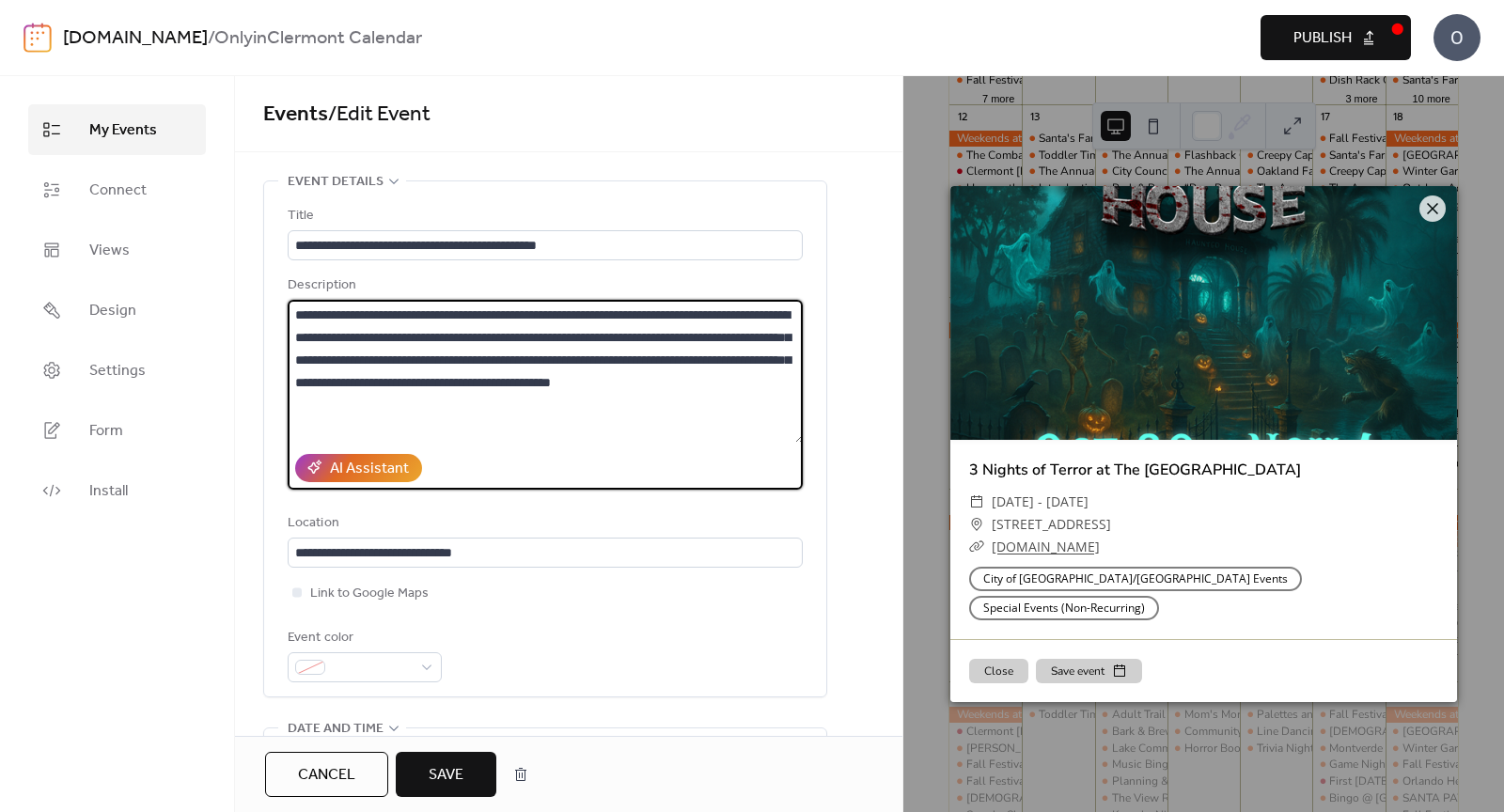
type textarea "**********"
click at [433, 789] on button "Save" at bounding box center [446, 774] width 101 height 45
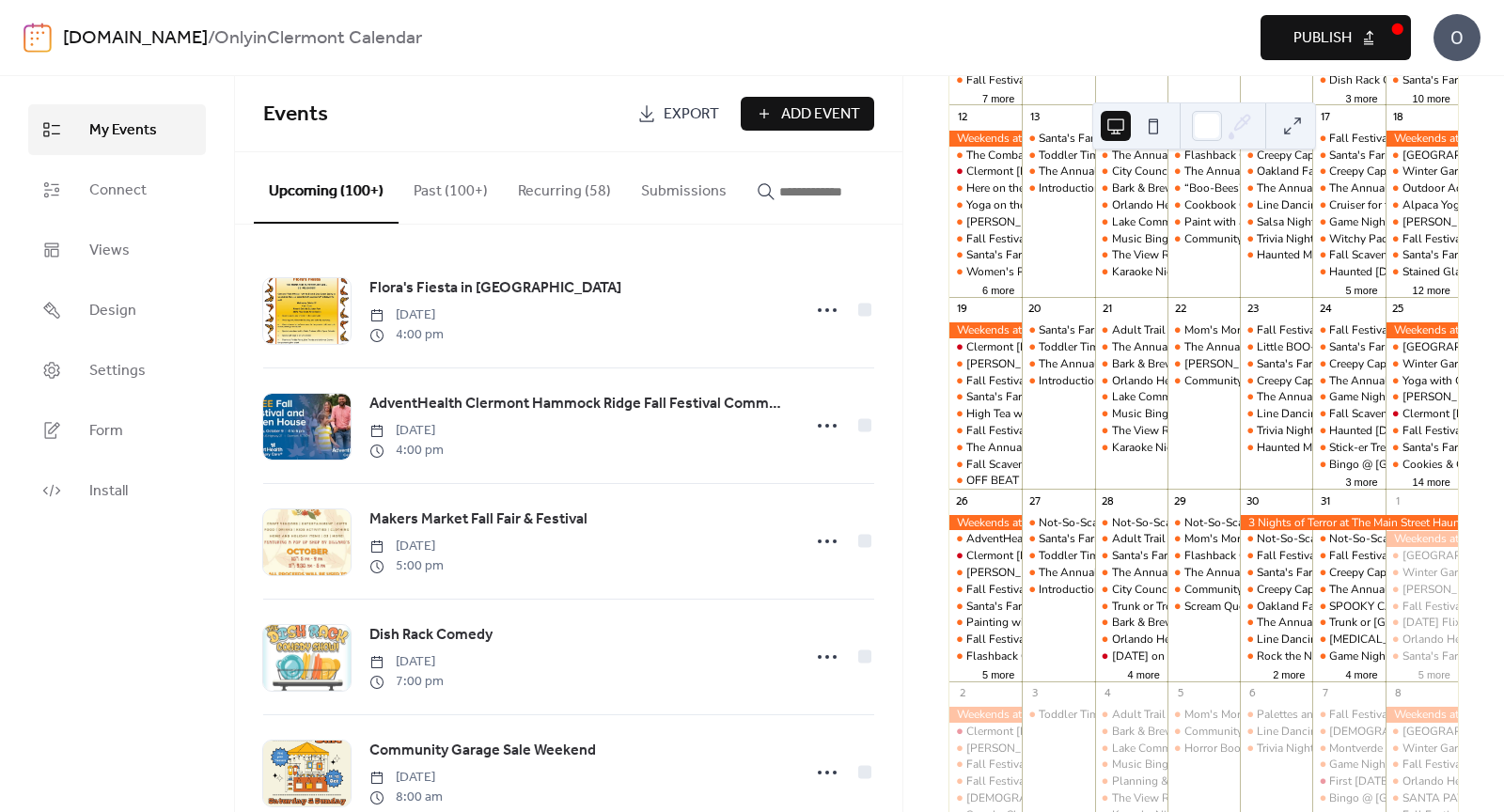
click at [1296, 55] on button "Publish" at bounding box center [1336, 37] width 151 height 45
click at [1280, 526] on div at bounding box center [1349, 522] width 218 height 16
